Goal: Register for event/course

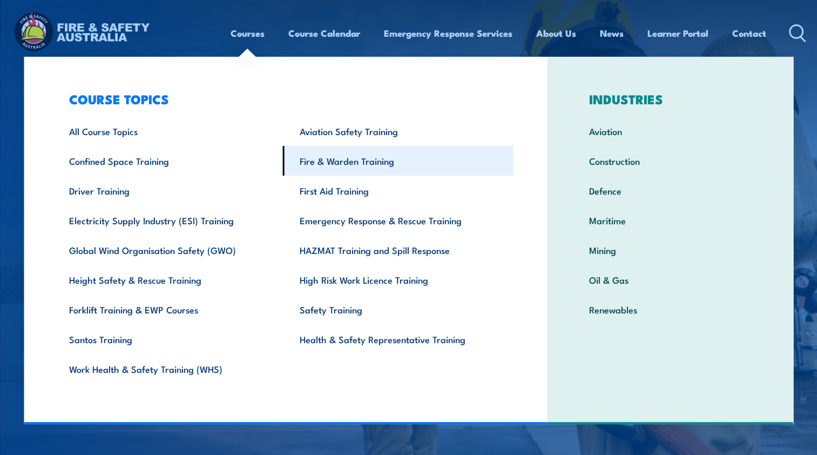
click at [349, 169] on link "Fire & Warden Training" at bounding box center [398, 161] width 231 height 30
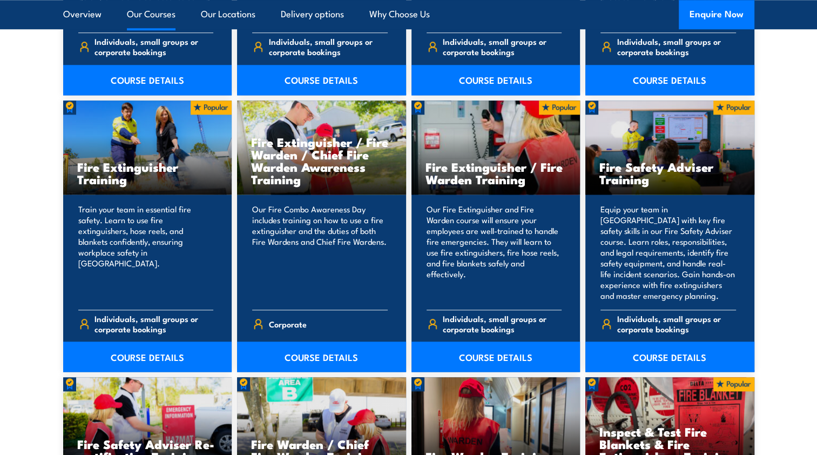
scroll to position [1105, 0]
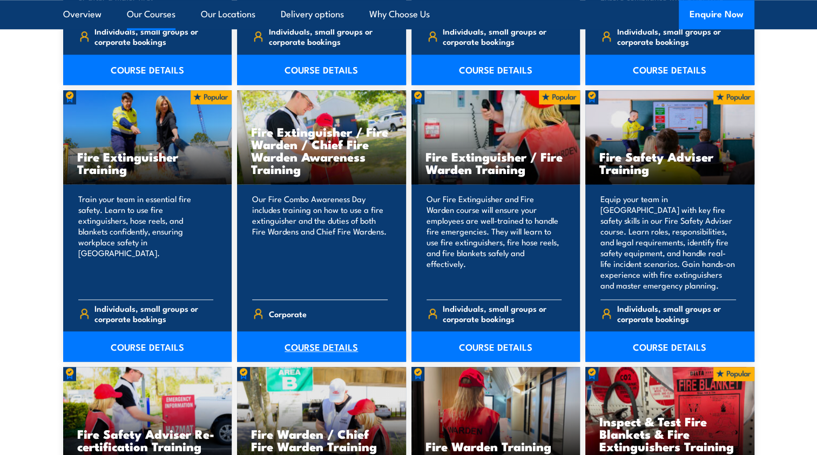
click at [304, 344] on link "COURSE DETAILS" at bounding box center [321, 346] width 169 height 30
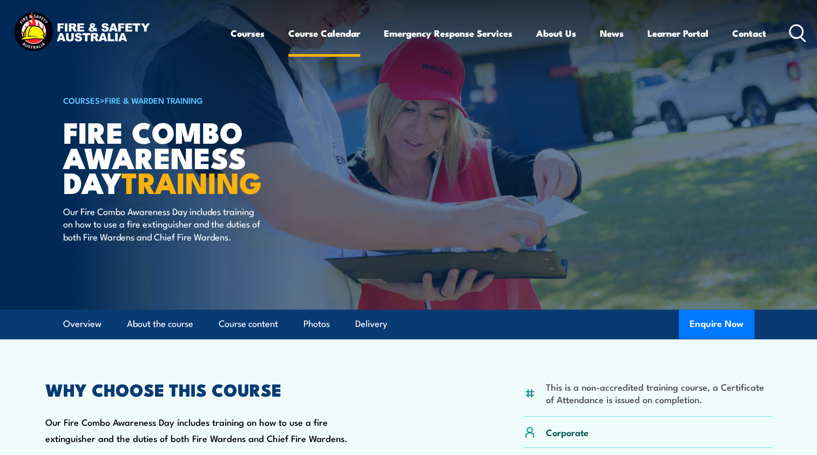
click at [322, 38] on link "Course Calendar" at bounding box center [324, 33] width 72 height 29
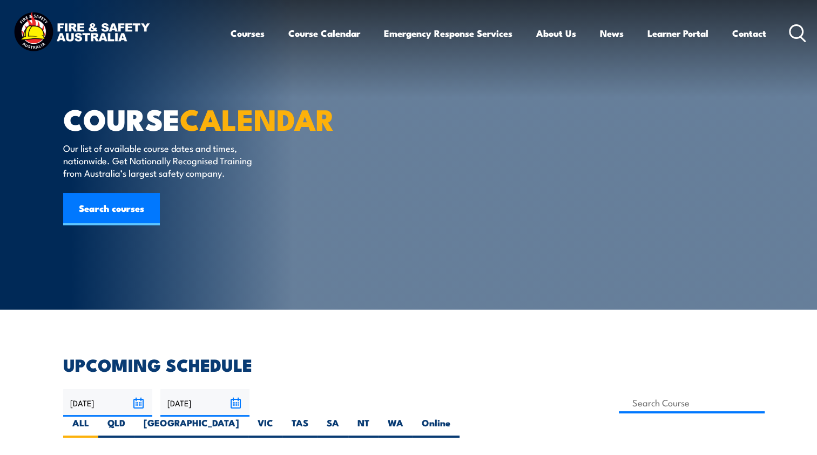
click at [110, 27] on img at bounding box center [81, 33] width 141 height 46
